Goal: Transaction & Acquisition: Purchase product/service

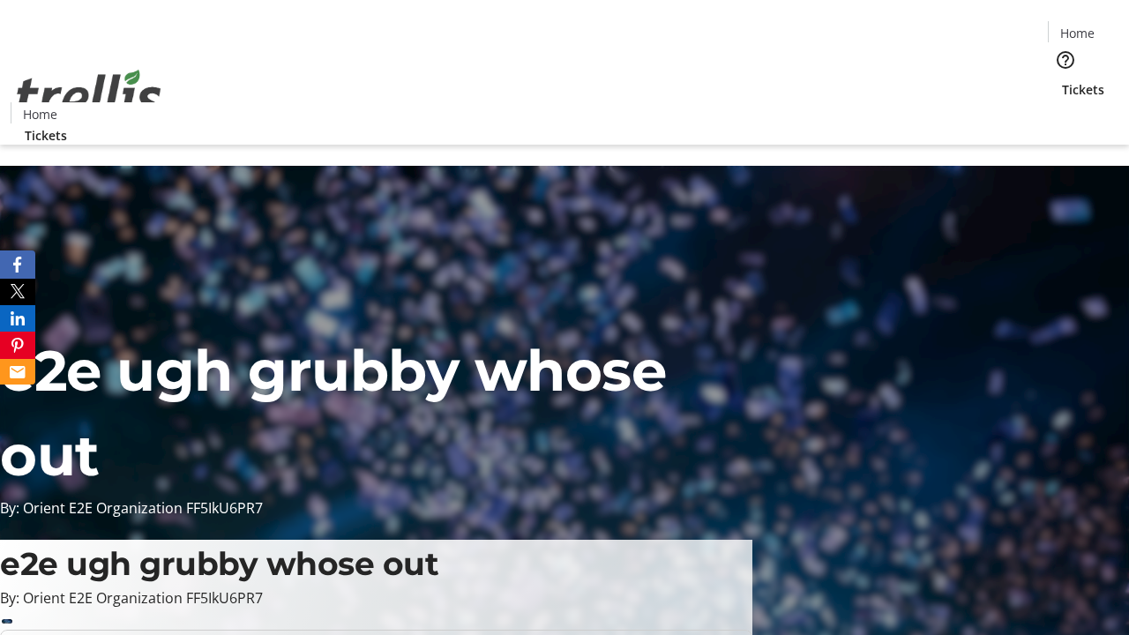
click at [1062, 80] on span "Tickets" at bounding box center [1083, 89] width 42 height 19
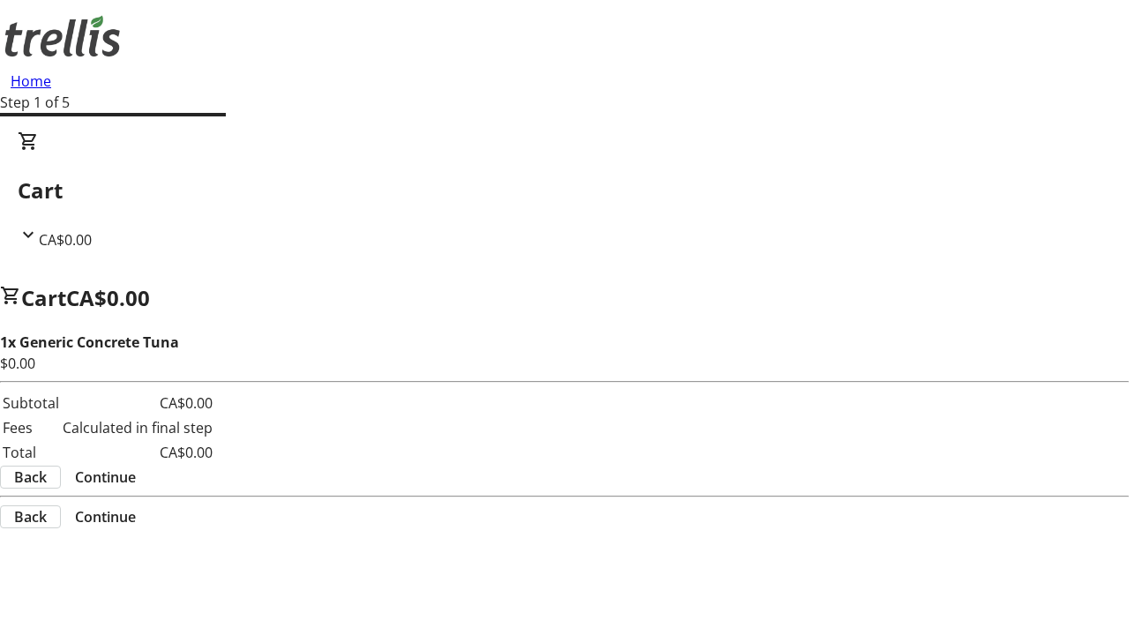
click at [136, 466] on span "Continue" at bounding box center [105, 476] width 61 height 21
